Goal: Check status: Check status

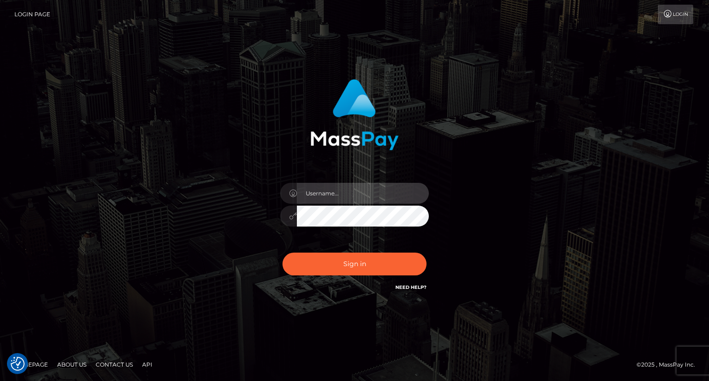
click at [322, 203] on input "text" at bounding box center [363, 193] width 132 height 21
type input "oli.fanvue"
click at [339, 192] on input "text" at bounding box center [363, 193] width 132 height 21
type input "oli.fanvue"
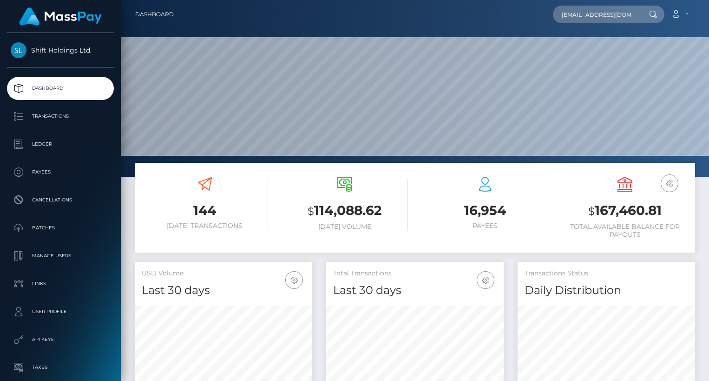
scroll to position [0, 11]
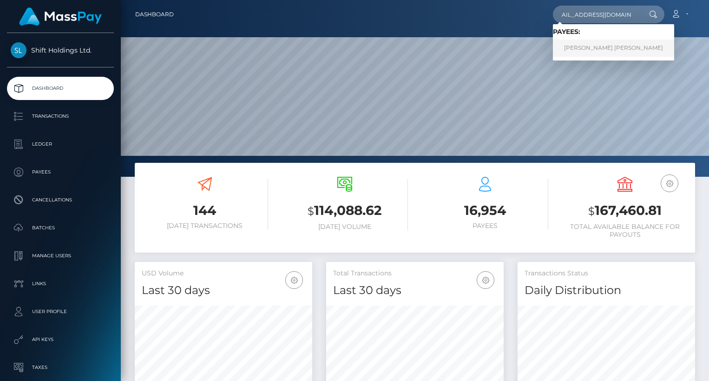
type input "goviralexperts@gmail.com"
click at [594, 46] on link "AMANDA SKYE HAMILTON" at bounding box center [613, 47] width 121 height 17
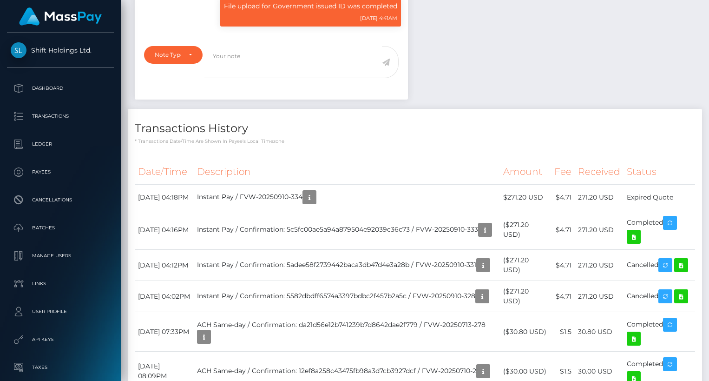
scroll to position [432, 0]
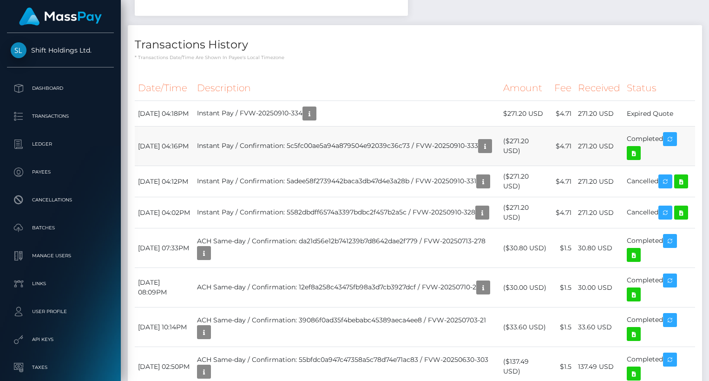
drag, startPoint x: 241, startPoint y: 166, endPoint x: 447, endPoint y: 158, distance: 206.9
click at [447, 158] on td "Instant Pay / Confirmation: 5c5fc00ae5a94a879504e92039c36c73 / FVW-20250910-333" at bounding box center [347, 145] width 307 height 39
copy td "FVW-20250910-333"
